Goal: Complete application form

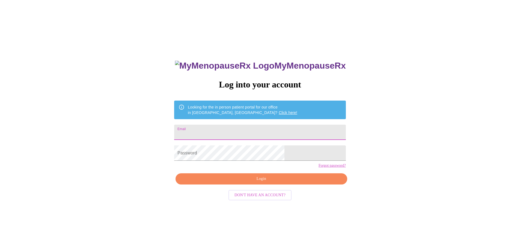
click at [226, 128] on input "Email" at bounding box center [259, 131] width 171 height 15
type input "[PERSON_NAME][EMAIL_ADDRESS][PERSON_NAME][DOMAIN_NAME]"
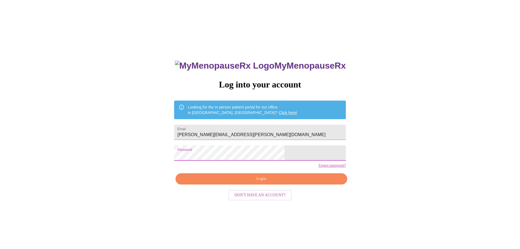
click at [251, 182] on span "Login" at bounding box center [261, 178] width 159 height 7
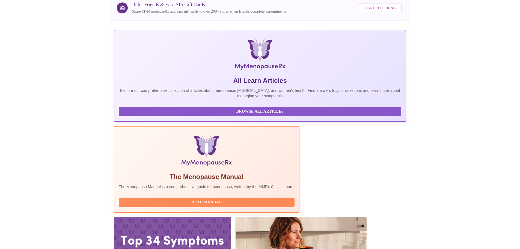
scroll to position [50, 0]
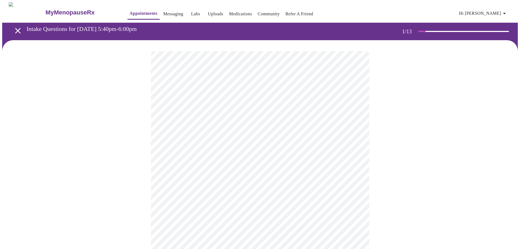
click at [198, 120] on body "MyMenopauseRx Appointments Messaging Labs Uploads Medications Community Refer a…" at bounding box center [259, 253] width 515 height 502
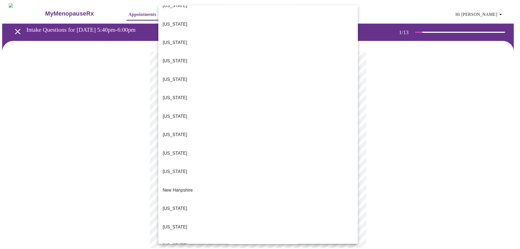
scroll to position [382, 0]
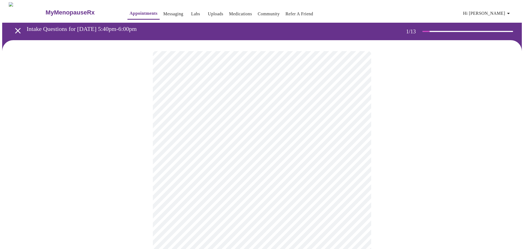
click at [185, 155] on body "MyMenopauseRx Appointments Messaging Labs Uploads Medications Community Refer a…" at bounding box center [262, 251] width 520 height 499
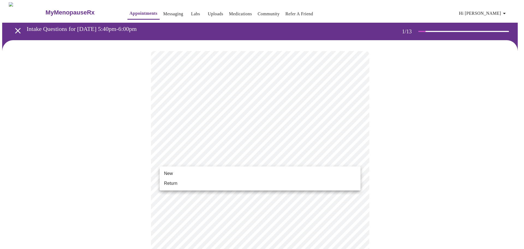
click at [169, 173] on span "New" at bounding box center [168, 173] width 9 height 7
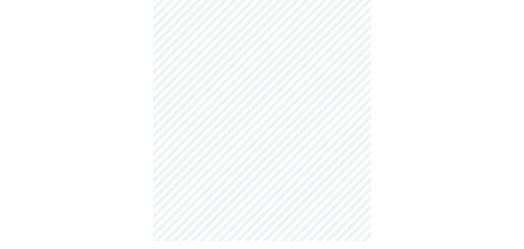
scroll to position [242, 0]
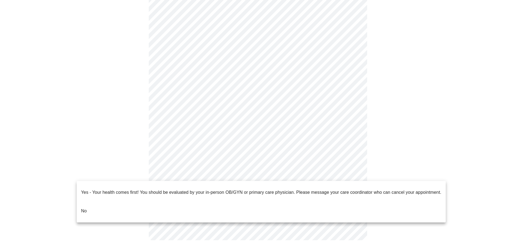
click at [258, 172] on body "MyMenopauseRx Appointments Messaging Labs Uploads Medications Community Refer a…" at bounding box center [259, 5] width 515 height 491
click at [115, 202] on li "No" at bounding box center [261, 210] width 369 height 19
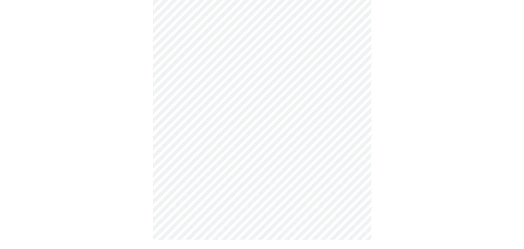
scroll to position [0, 0]
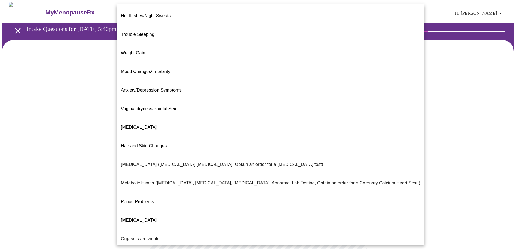
click at [201, 112] on body "MyMenopauseRx Appointments Messaging Labs Uploads Medications Community Refer a…" at bounding box center [259, 166] width 515 height 328
click at [132, 32] on span "Trouble Sleeping" at bounding box center [138, 34] width 34 height 5
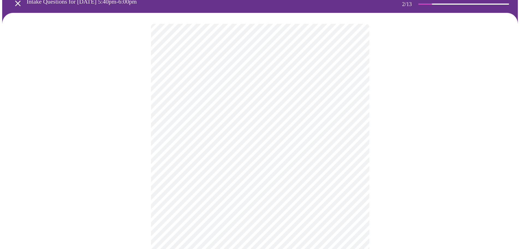
scroll to position [55, 0]
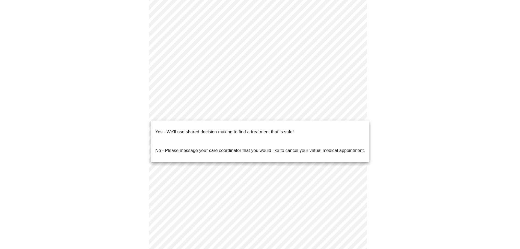
click at [211, 114] on body "MyMenopauseRx Appointments Messaging Labs Uploads Medications Community Refer a…" at bounding box center [259, 110] width 515 height 325
click at [210, 129] on p "Yes - We'll use shared decision making to find a treatment that is safe!" at bounding box center [224, 132] width 138 height 7
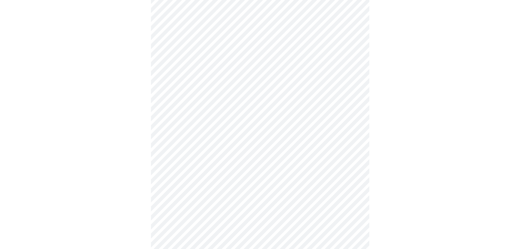
scroll to position [0, 0]
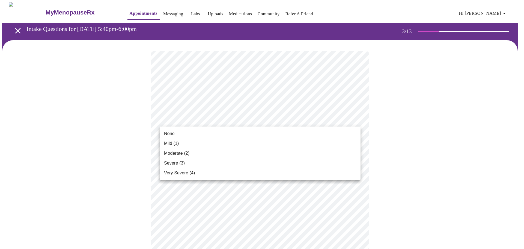
click at [180, 151] on span "Moderate (2)" at bounding box center [176, 153] width 25 height 7
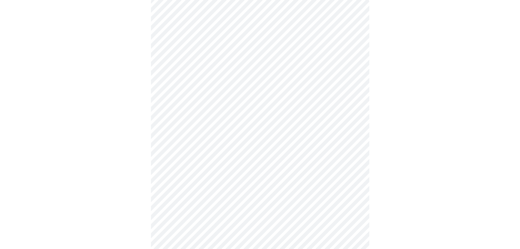
scroll to position [55, 0]
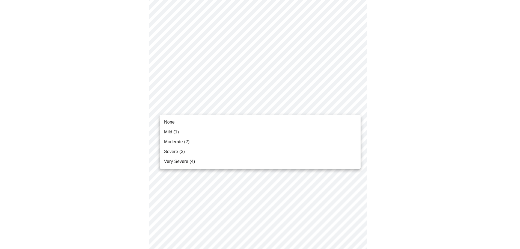
click at [171, 130] on span "Mild (1)" at bounding box center [171, 132] width 15 height 7
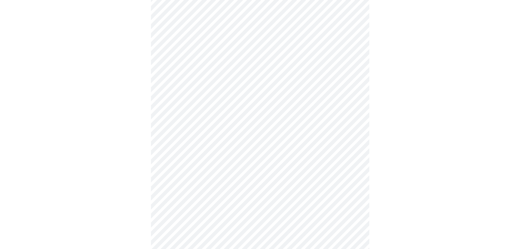
scroll to position [109, 0]
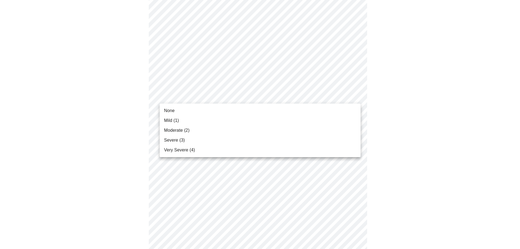
click at [192, 96] on body "MyMenopauseRx Appointments Messaging Labs Uploads Medications Community Refer a…" at bounding box center [259, 248] width 515 height 711
click at [190, 151] on span "Very Severe (4)" at bounding box center [179, 150] width 31 height 7
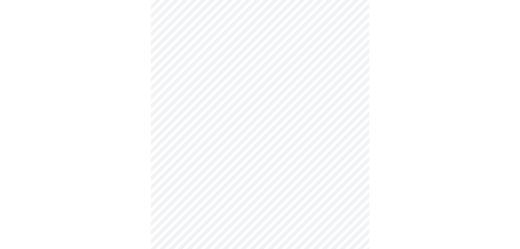
click at [185, 140] on body "MyMenopauseRx Appointments Messaging Labs Uploads Medications Community Refer a…" at bounding box center [259, 244] width 515 height 703
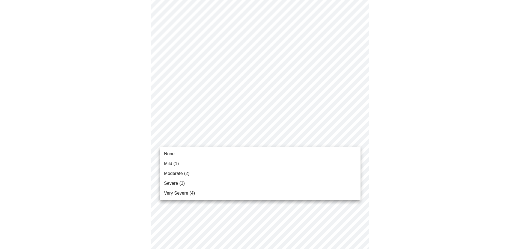
drag, startPoint x: 176, startPoint y: 162, endPoint x: 186, endPoint y: 160, distance: 9.5
click at [176, 162] on span "Mild (1)" at bounding box center [171, 163] width 15 height 7
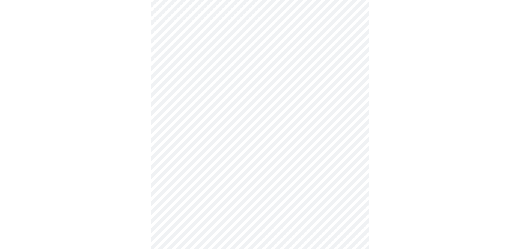
scroll to position [191, 0]
click at [205, 87] on body "MyMenopauseRx Appointments Messaging Labs Uploads Medications Community Refer a…" at bounding box center [262, 158] width 520 height 695
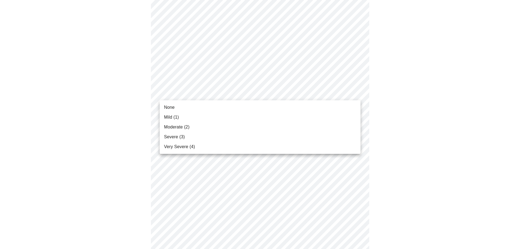
click at [179, 126] on span "Moderate (2)" at bounding box center [176, 127] width 25 height 7
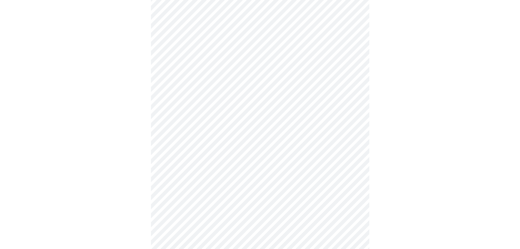
scroll to position [246, 0]
click at [200, 71] on body "MyMenopauseRx Appointments Messaging Labs Uploads Medications Community Refer a…" at bounding box center [259, 101] width 515 height 688
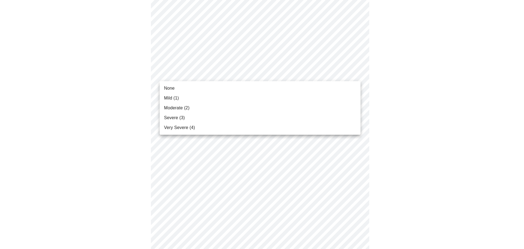
click at [170, 97] on span "Mild (1)" at bounding box center [171, 98] width 15 height 7
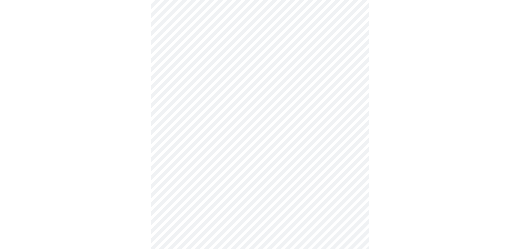
scroll to position [273, 0]
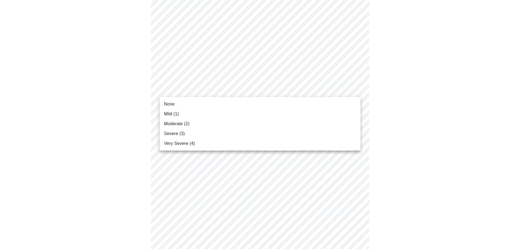
click at [228, 88] on body "MyMenopauseRx Appointments Messaging Labs Uploads Medications Community Refer a…" at bounding box center [262, 69] width 520 height 680
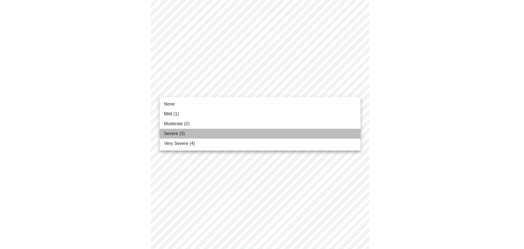
click at [188, 134] on li "Severe (3)" at bounding box center [260, 134] width 201 height 10
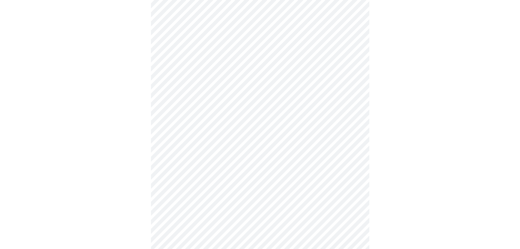
scroll to position [355, 0]
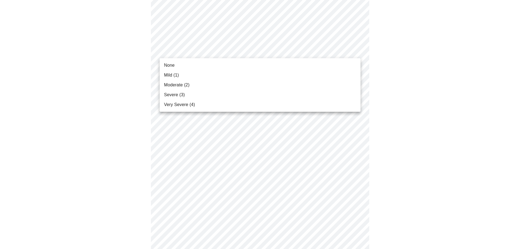
click at [175, 64] on li "None" at bounding box center [260, 65] width 201 height 10
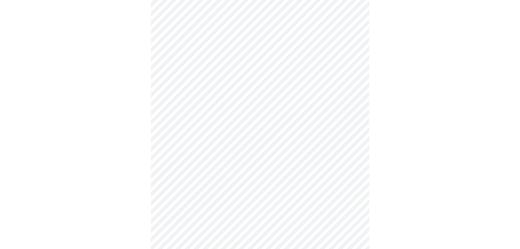
scroll to position [382, 0]
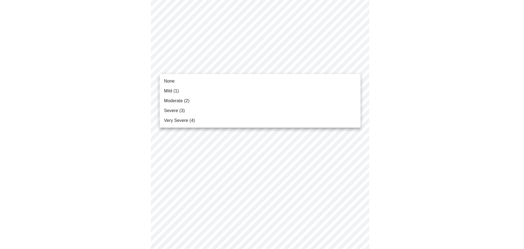
click at [178, 93] on span "Mild (1)" at bounding box center [171, 91] width 15 height 7
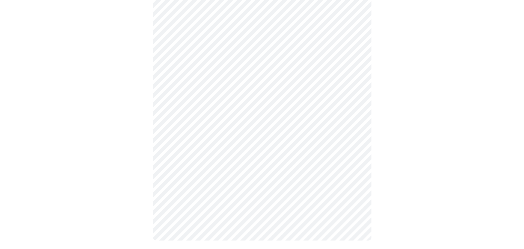
scroll to position [409, 0]
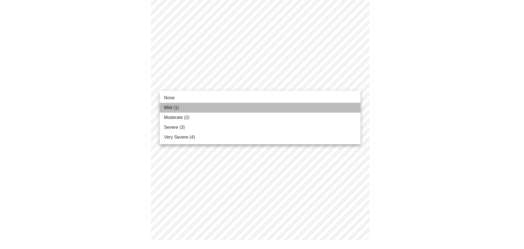
click at [165, 109] on span "Mild (1)" at bounding box center [171, 107] width 15 height 7
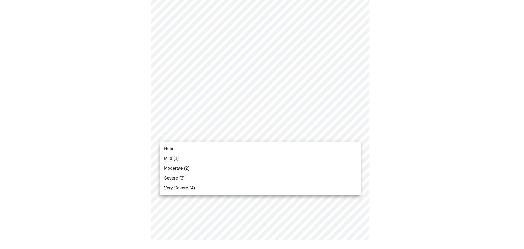
click at [180, 162] on li "Mild (1)" at bounding box center [260, 158] width 201 height 10
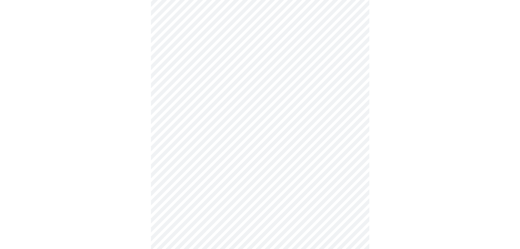
scroll to position [218, 0]
click at [213, 90] on body "MyMenopauseRx Appointments Messaging Labs Uploads Medications Community Refer a…" at bounding box center [259, 42] width 515 height 517
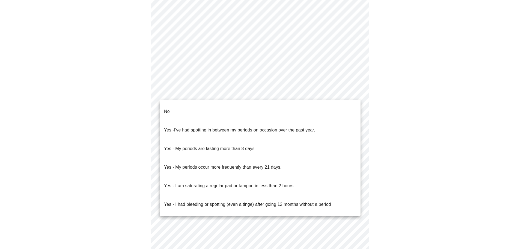
click at [175, 107] on li "No" at bounding box center [260, 111] width 201 height 19
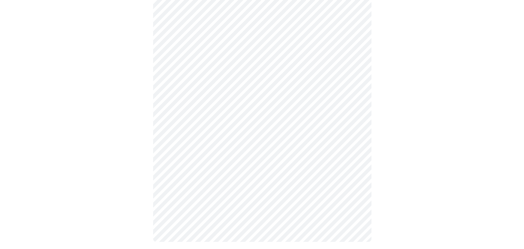
scroll to position [265, 0]
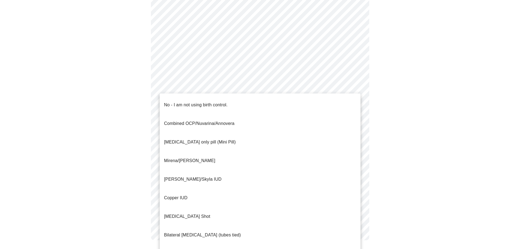
click at [192, 102] on p "No - I am not using birth control." at bounding box center [196, 105] width 64 height 7
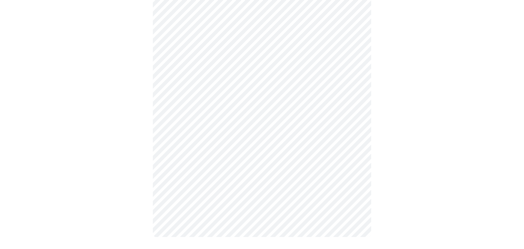
scroll to position [261, 0]
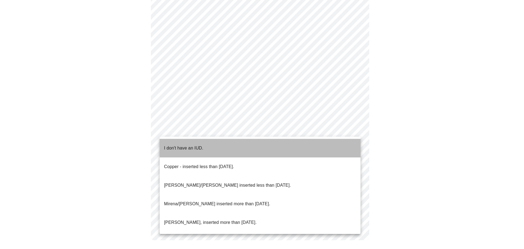
click at [179, 145] on p "I don't have an IUD." at bounding box center [183, 148] width 39 height 7
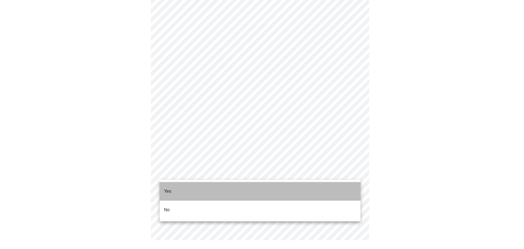
click at [175, 186] on li "Yes" at bounding box center [260, 191] width 201 height 19
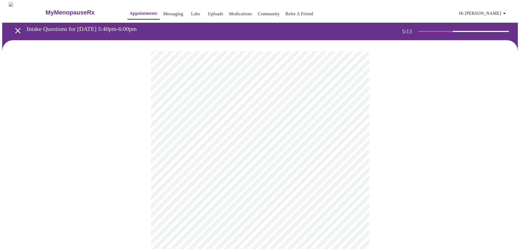
scroll to position [27, 0]
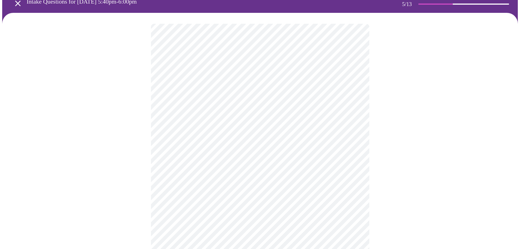
click at [202, 116] on body "MyMenopauseRx Appointments Messaging Labs Uploads Medications Community Refer a…" at bounding box center [259, 170] width 515 height 391
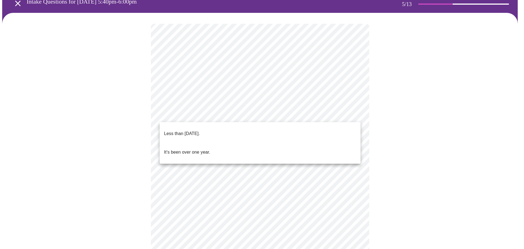
click at [197, 130] on p "Less than [DATE]." at bounding box center [182, 133] width 36 height 7
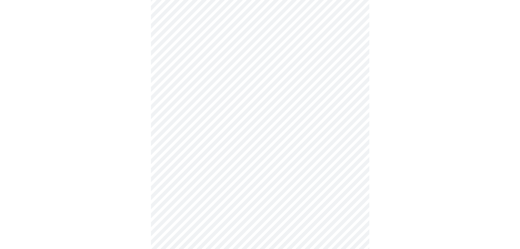
scroll to position [82, 0]
click at [434, 124] on div at bounding box center [259, 121] width 515 height 327
click at [413, 161] on div at bounding box center [259, 93] width 515 height 315
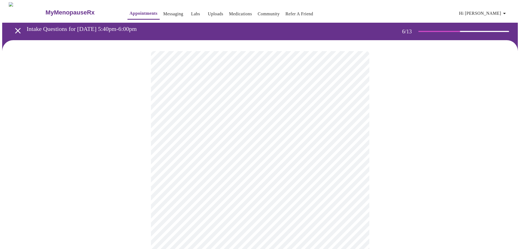
click at [177, 157] on body "MyMenopauseRx Appointments Messaging Labs Uploads Medications Community Refer a…" at bounding box center [259, 147] width 515 height 291
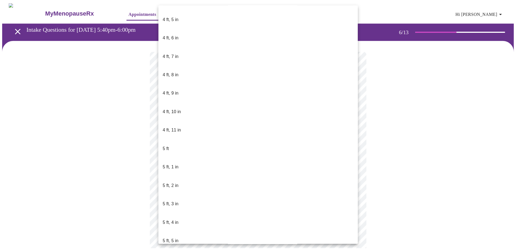
scroll to position [327, 0]
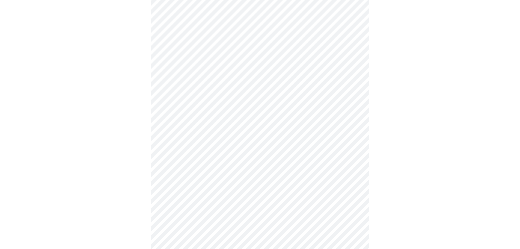
scroll to position [1446, 0]
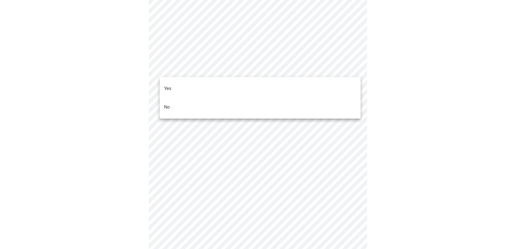
click at [188, 99] on li "No" at bounding box center [260, 107] width 201 height 19
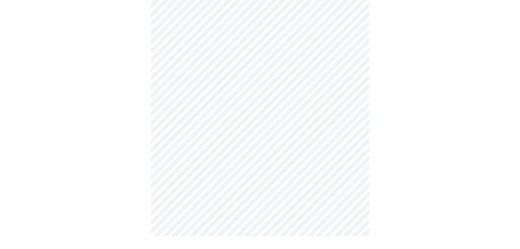
scroll to position [1475, 0]
drag, startPoint x: 434, startPoint y: 127, endPoint x: 424, endPoint y: 124, distance: 10.7
drag, startPoint x: 414, startPoint y: 139, endPoint x: 410, endPoint y: 139, distance: 3.8
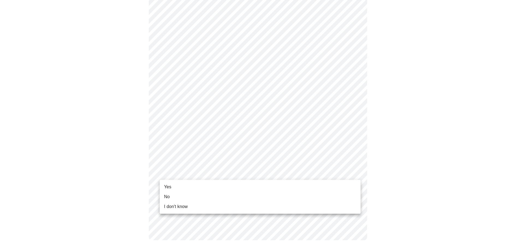
click at [180, 186] on li "Yes" at bounding box center [260, 187] width 201 height 10
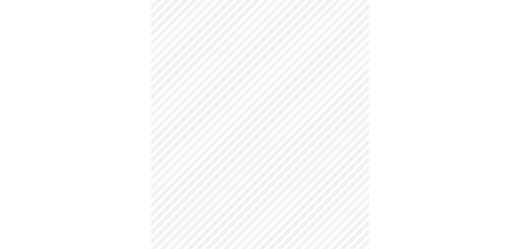
scroll to position [0, 0]
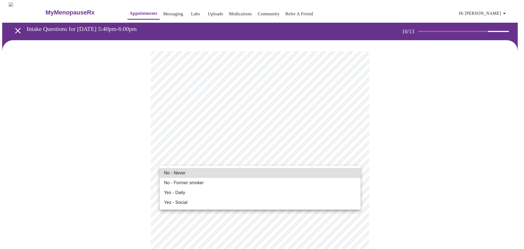
click at [175, 172] on span "No - Never" at bounding box center [175, 172] width 22 height 7
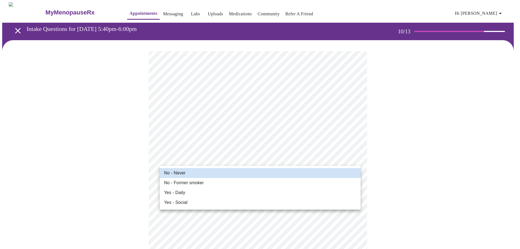
click at [389, 158] on div at bounding box center [262, 124] width 524 height 249
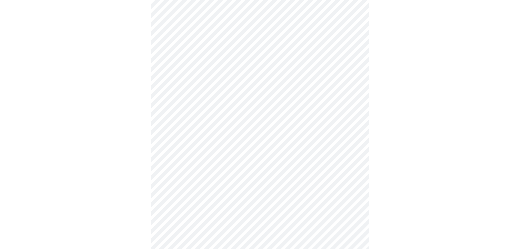
scroll to position [437, 0]
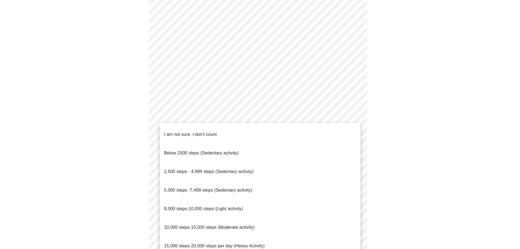
click at [204, 225] on span "10,000 steps-15,000 steps (Moderate activity)" at bounding box center [209, 227] width 90 height 5
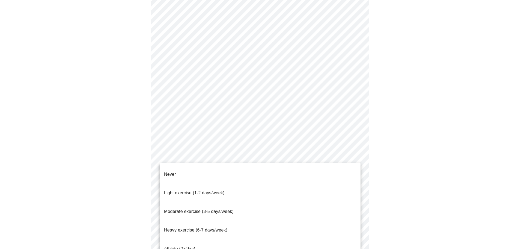
click at [187, 209] on span "Moderate exercise (3-5 days/week)" at bounding box center [199, 211] width 70 height 5
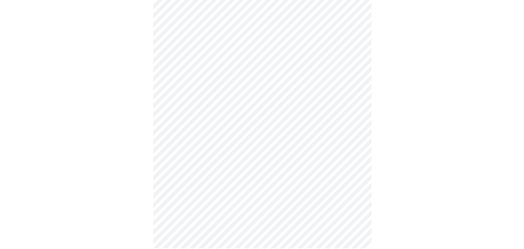
scroll to position [460, 0]
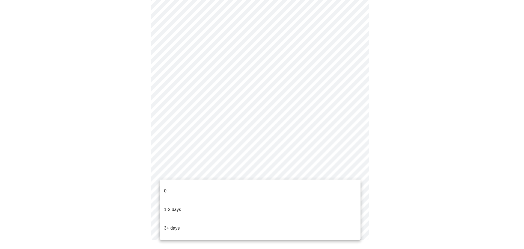
click at [168, 206] on p "1-2 days" at bounding box center [172, 209] width 17 height 7
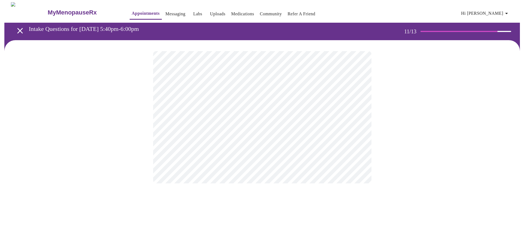
scroll to position [0, 0]
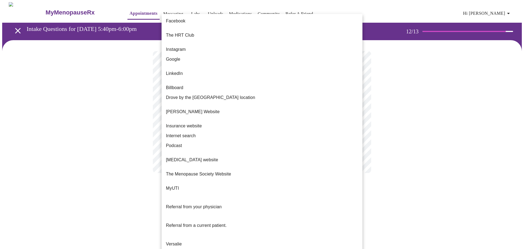
click at [228, 111] on body "MyMenopauseRx Appointments Messaging Labs Uploads Medications Community Refer a…" at bounding box center [262, 92] width 520 height 181
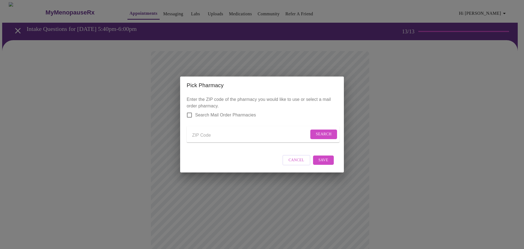
click at [199, 134] on input "Send a message to your care team" at bounding box center [250, 135] width 117 height 9
type input "77494"
click at [322, 131] on span "Search" at bounding box center [324, 134] width 16 height 7
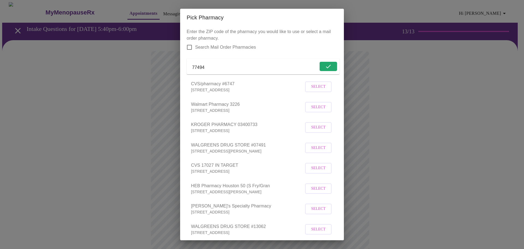
click at [185, 47] on input "Search Mail Order Pharmacies" at bounding box center [189, 46] width 11 height 11
checkbox input "true"
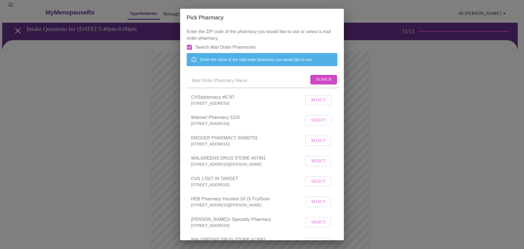
click at [316, 83] on span "Search" at bounding box center [324, 79] width 16 height 7
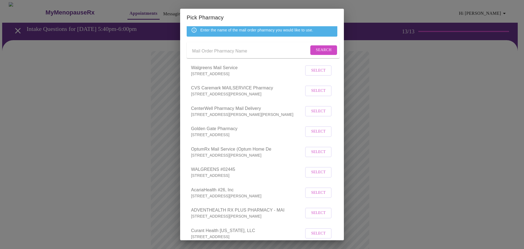
scroll to position [82, 0]
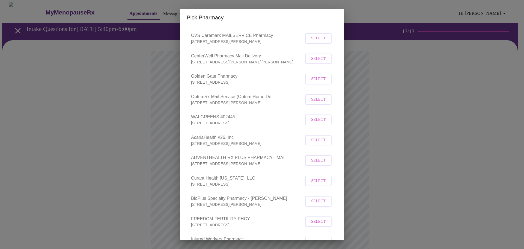
click at [316, 103] on span "Select" at bounding box center [318, 99] width 14 height 7
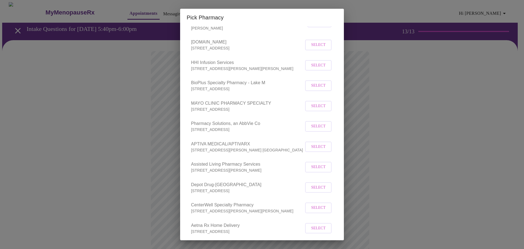
scroll to position [1228, 0]
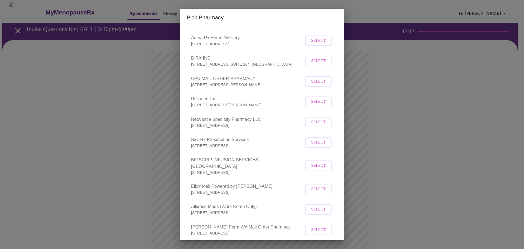
drag, startPoint x: 388, startPoint y: 111, endPoint x: 402, endPoint y: 127, distance: 21.5
click at [388, 111] on div "Pick Pharmacy Enter the ZIP code of the pharmacy you would like to use or selec…" at bounding box center [262, 124] width 524 height 249
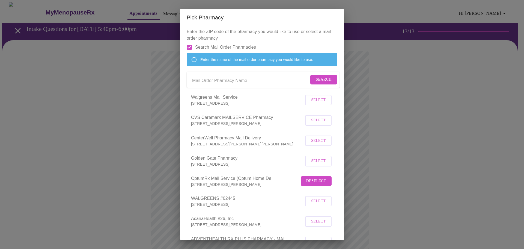
click at [189, 46] on input "Search Mail Order Pharmacies" at bounding box center [189, 46] width 11 height 11
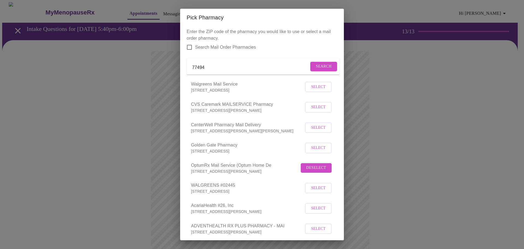
click at [310, 68] on button "Search" at bounding box center [323, 67] width 27 height 10
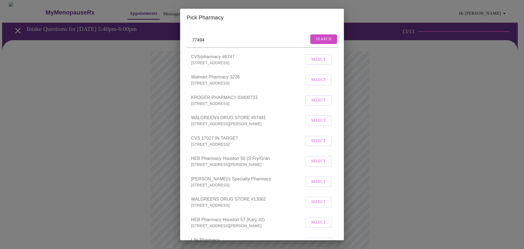
scroll to position [0, 0]
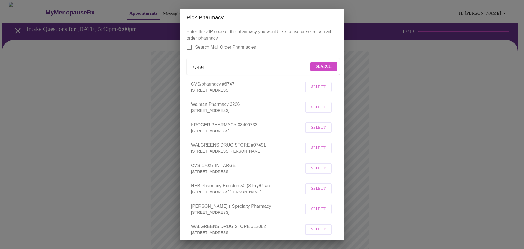
click at [189, 47] on input "Search Mail Order Pharmacies" at bounding box center [189, 46] width 11 height 11
checkbox input "true"
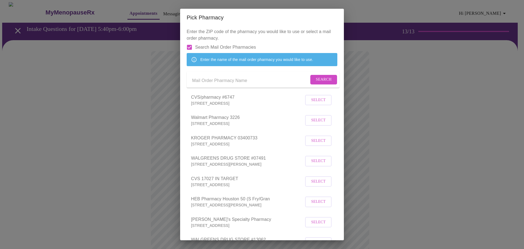
click at [316, 83] on span "Search" at bounding box center [324, 79] width 16 height 7
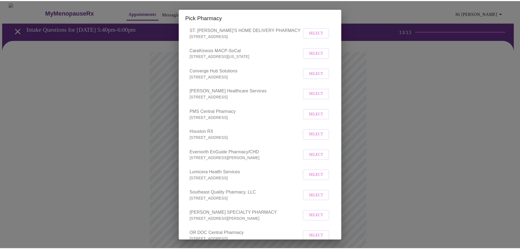
scroll to position [6318, 0]
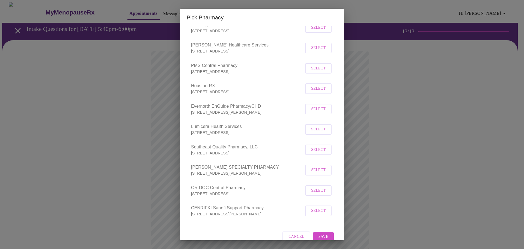
click at [318, 233] on span "Save" at bounding box center [323, 236] width 10 height 7
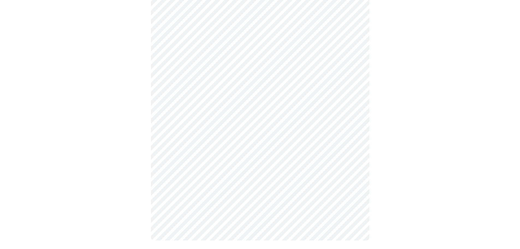
scroll to position [194, 0]
